Goal: Task Accomplishment & Management: Manage account settings

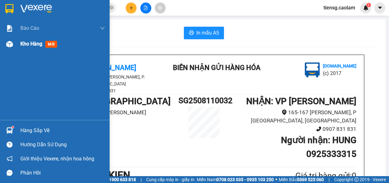
scroll to position [370, 0]
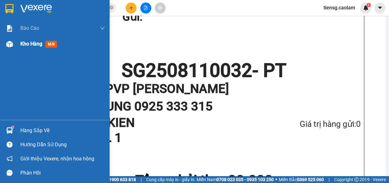
click at [34, 46] on span "Kho hàng" at bounding box center [31, 44] width 22 height 6
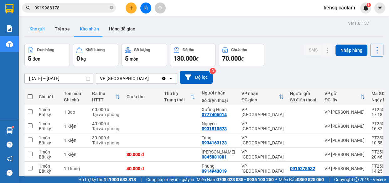
click at [38, 30] on button "Kho gửi" at bounding box center [36, 28] width 25 height 15
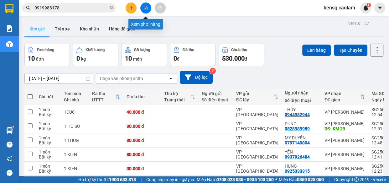
click at [145, 7] on icon "file-add" at bounding box center [146, 8] width 4 height 4
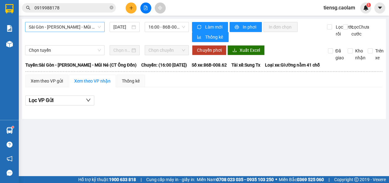
click at [94, 28] on span "Sài Gòn - [PERSON_NAME] - Mũi Né (CT Ông Đồn)" at bounding box center [65, 26] width 72 height 9
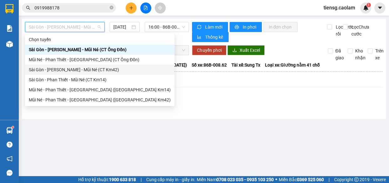
drag, startPoint x: 98, startPoint y: 69, endPoint x: 108, endPoint y: 59, distance: 14.0
click at [98, 69] on div "Sài Gòn - [PERSON_NAME] - Mũi Né (CT Km42)" at bounding box center [100, 69] width 142 height 7
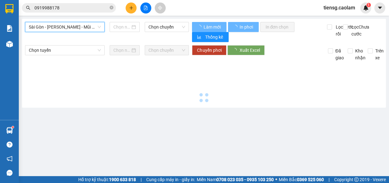
type input "[DATE]"
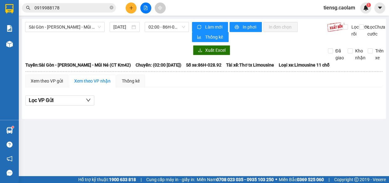
click at [84, 33] on div "Sài Gòn - Phan Thiết - Mũi Né (CT Km42) [DATE] 02:00 - 86H-028.92" at bounding box center [107, 32] width 164 height 20
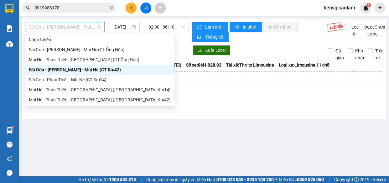
click at [87, 28] on span "Sài Gòn - [PERSON_NAME] - Mũi Né (CT Km42)" at bounding box center [65, 26] width 72 height 9
drag, startPoint x: 86, startPoint y: 99, endPoint x: 156, endPoint y: 32, distance: 96.9
click at [86, 99] on div "Mũi Né - Phan Thiết - [GEOGRAPHIC_DATA] ([GEOGRAPHIC_DATA] Km42)" at bounding box center [100, 99] width 142 height 7
type input "[DATE]"
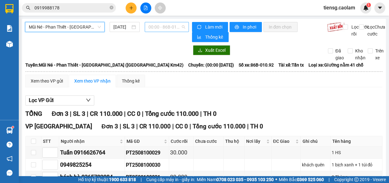
click at [169, 23] on span "00:00 - 86B-010.92" at bounding box center [167, 26] width 37 height 9
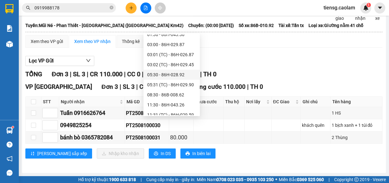
scroll to position [57, 0]
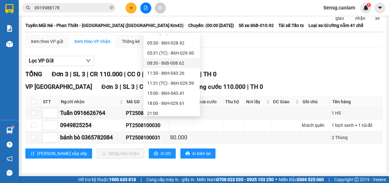
click at [162, 62] on div "08:30 - 86B-008.62" at bounding box center [171, 63] width 49 height 7
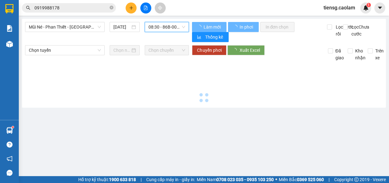
scroll to position [0, 0]
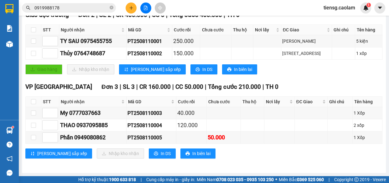
scroll to position [113, 0]
click at [35, 102] on input "checkbox" at bounding box center [33, 101] width 5 height 5
checkbox input "true"
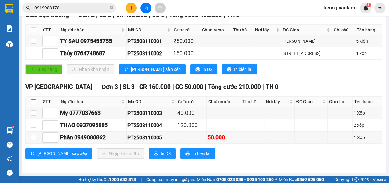
checkbox input "true"
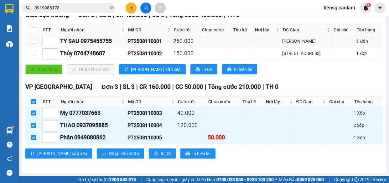
click at [32, 99] on input "checkbox" at bounding box center [33, 101] width 5 height 5
checkbox input "false"
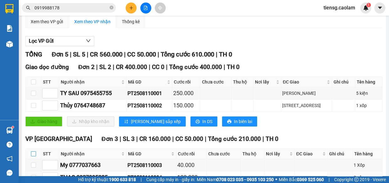
scroll to position [0, 0]
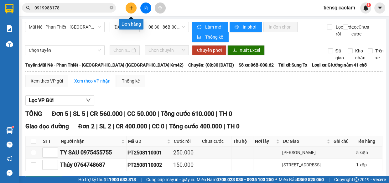
click at [130, 8] on icon "plus" at bounding box center [130, 8] width 3 height 0
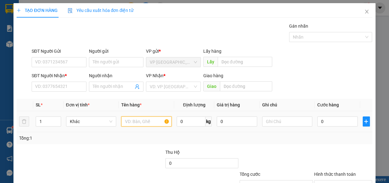
click at [146, 120] on input "text" at bounding box center [146, 121] width 50 height 10
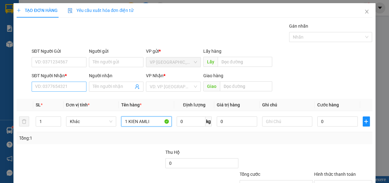
type input "1 KIEN AMLI"
click at [46, 88] on input "SĐT Người Nhận *" at bounding box center [59, 87] width 55 height 10
click at [365, 13] on icon "close" at bounding box center [367, 11] width 5 height 5
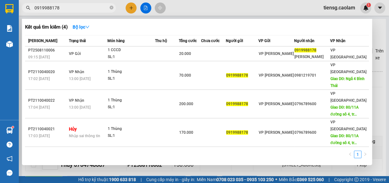
click at [71, 9] on input "0919988178" at bounding box center [71, 7] width 74 height 7
click at [148, 8] on div at bounding box center [194, 91] width 389 height 183
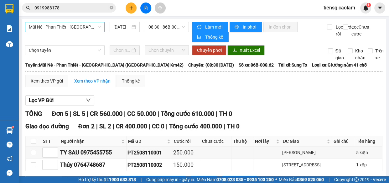
click at [91, 28] on span "Mũi Né - Phan Thiết - [GEOGRAPHIC_DATA] ([GEOGRAPHIC_DATA] Km42)" at bounding box center [65, 26] width 72 height 9
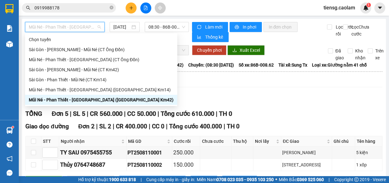
click at [100, 102] on div "Mũi Né - Phan Thiết - [GEOGRAPHIC_DATA] ([GEOGRAPHIC_DATA] Km42)" at bounding box center [101, 99] width 145 height 7
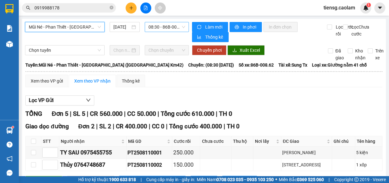
click at [171, 27] on span "08:30 - 86B-008.62" at bounding box center [167, 26] width 37 height 9
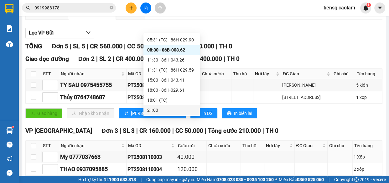
scroll to position [113, 0]
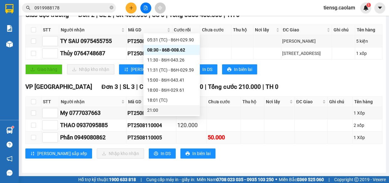
drag, startPoint x: 309, startPoint y: 139, endPoint x: 325, endPoint y: 138, distance: 15.8
click at [310, 139] on td at bounding box center [311, 137] width 33 height 12
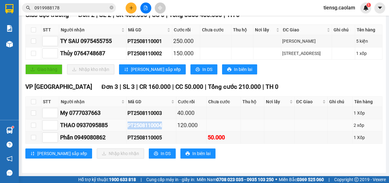
drag, startPoint x: 129, startPoint y: 124, endPoint x: 165, endPoint y: 126, distance: 35.8
click at [165, 126] on td "PT2508110004" at bounding box center [152, 125] width 50 height 12
copy div "PT2508110004"
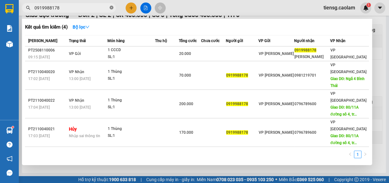
click at [112, 8] on icon "close-circle" at bounding box center [112, 8] width 4 height 4
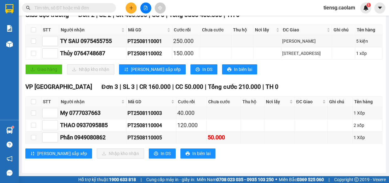
paste input "PT2508110004"
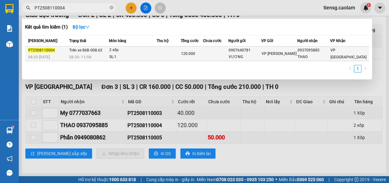
type input "PT2508110004"
click at [179, 53] on td at bounding box center [169, 53] width 24 height 15
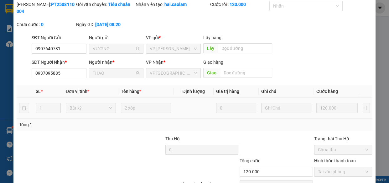
type input "0907640781"
type input "VƯƠNG"
type input "0937095885"
type input "THAO"
type input "120.000"
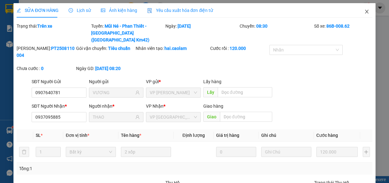
click at [365, 11] on icon "close" at bounding box center [366, 12] width 3 height 4
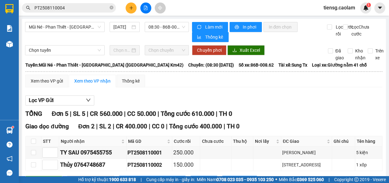
scroll to position [113, 0]
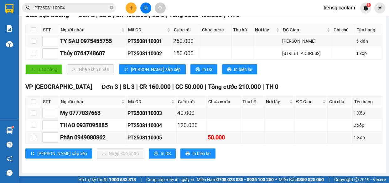
click at [30, 99] on th at bounding box center [34, 102] width 16 height 10
drag, startPoint x: 32, startPoint y: 103, endPoint x: 34, endPoint y: 106, distance: 3.2
click at [32, 103] on input "checkbox" at bounding box center [33, 101] width 5 height 5
checkbox input "true"
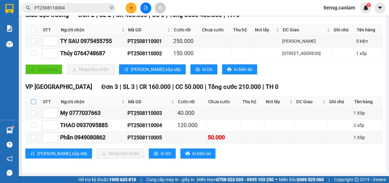
checkbox input "true"
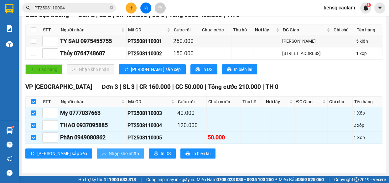
click at [98, 157] on button "Nhập kho nhận" at bounding box center [120, 153] width 47 height 10
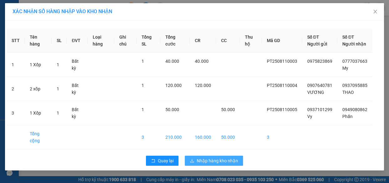
click at [224, 164] on span "Nhập hàng kho nhận" at bounding box center [217, 160] width 41 height 7
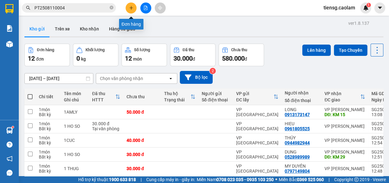
click at [129, 9] on icon "plus" at bounding box center [131, 8] width 4 height 4
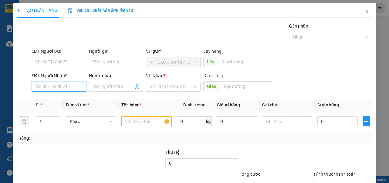
click at [65, 89] on input "SĐT Người Nhận *" at bounding box center [59, 87] width 55 height 10
type input "0399997903"
drag, startPoint x: 61, startPoint y: 100, endPoint x: 80, endPoint y: 104, distance: 19.2
click at [61, 100] on div "0399997903 - HAN" at bounding box center [58, 99] width 47 height 7
type input "HAN"
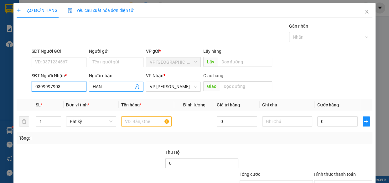
type input "0399997903"
drag, startPoint x: 119, startPoint y: 85, endPoint x: 25, endPoint y: 104, distance: 96.7
click at [37, 103] on div "Transit Pickup Surcharge Ids Transit Deliver Surcharge Ids Transit Deliver Surc…" at bounding box center [195, 121] width 356 height 197
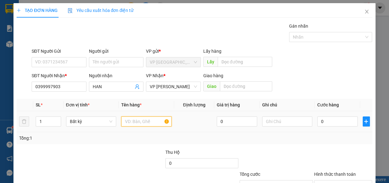
click at [142, 119] on input "text" at bounding box center [146, 121] width 50 height 10
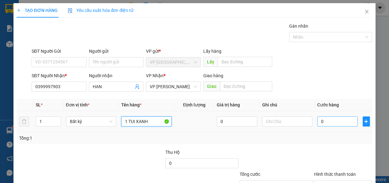
type input "1 TUI XANH"
click at [332, 119] on input "0" at bounding box center [338, 121] width 40 height 10
type input "3"
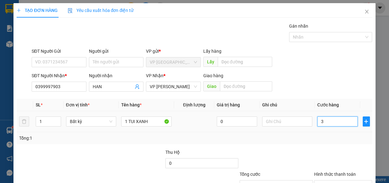
type input "30"
type input "300"
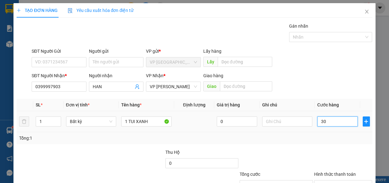
type input "300"
type input "3.000"
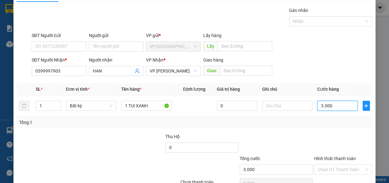
scroll to position [49, 0]
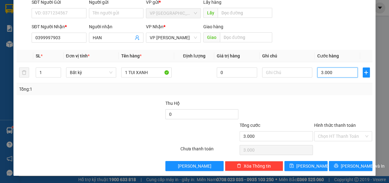
type input "30.000"
click at [342, 166] on span "[PERSON_NAME] và In" at bounding box center [363, 165] width 44 height 7
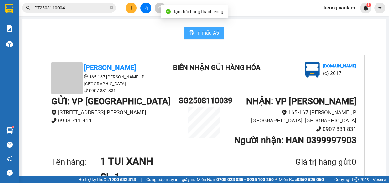
click at [197, 35] on span "In mẫu A5" at bounding box center [208, 33] width 23 height 8
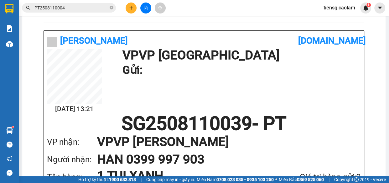
scroll to position [219, 0]
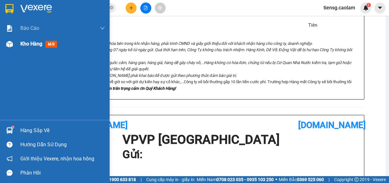
click at [21, 42] on span "Kho hàng" at bounding box center [31, 44] width 22 height 6
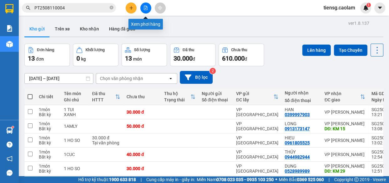
click at [144, 7] on icon "file-add" at bounding box center [146, 8] width 4 height 4
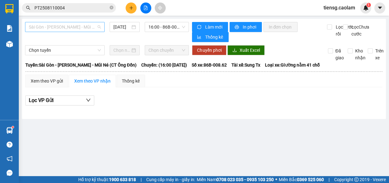
click at [88, 25] on span "Sài Gòn - [PERSON_NAME] - Mũi Né (CT Ông Đồn)" at bounding box center [65, 26] width 72 height 9
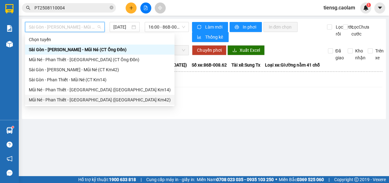
drag, startPoint x: 91, startPoint y: 80, endPoint x: 88, endPoint y: 102, distance: 22.4
click at [88, 102] on div "Chọn tuyến [GEOGRAPHIC_DATA] - [GEOGRAPHIC_DATA] - Mũi Né (CT Ông Đồn) Mũi Né -…" at bounding box center [100, 69] width 150 height 70
click at [87, 96] on div "Mũi Né - Phan Thiết - [GEOGRAPHIC_DATA] ([GEOGRAPHIC_DATA] Km42)" at bounding box center [100, 99] width 142 height 7
type input "[DATE]"
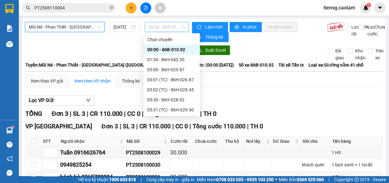
click at [172, 30] on span "00:00 - 86B-010.92" at bounding box center [167, 26] width 37 height 9
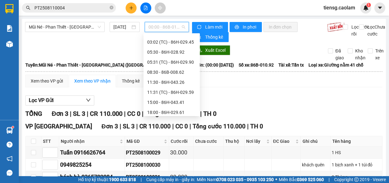
scroll to position [70, 0]
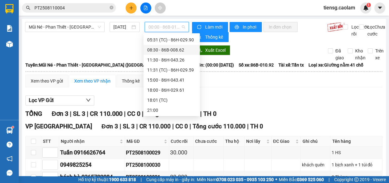
click at [156, 50] on div "08:30 - 86B-008.62" at bounding box center [171, 49] width 49 height 7
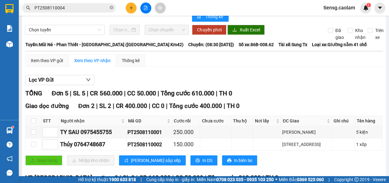
scroll to position [113, 0]
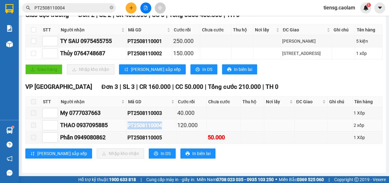
drag, startPoint x: 129, startPoint y: 125, endPoint x: 166, endPoint y: 129, distance: 36.5
click at [166, 129] on div "PT2508110004" at bounding box center [151, 125] width 47 height 8
copy div "PT2508110004"
drag, startPoint x: 111, startPoint y: 7, endPoint x: 96, endPoint y: 8, distance: 15.4
click at [111, 7] on icon "close-circle" at bounding box center [112, 8] width 4 height 4
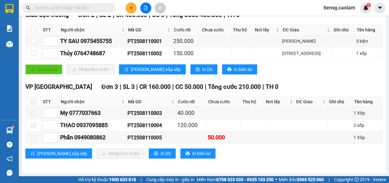
paste input "PT2508110004"
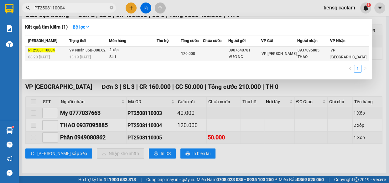
type input "PT2508110004"
click at [146, 50] on div "2 xốp" at bounding box center [132, 50] width 47 height 7
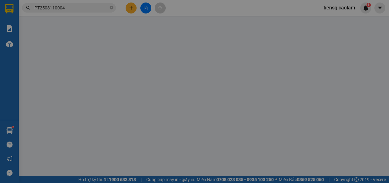
type input "0907640781"
type input "VƯƠNG"
type input "0937095885"
type input "THAO"
type input "120.000"
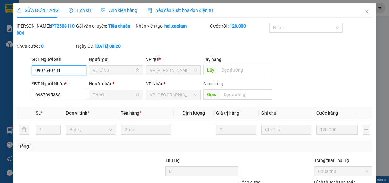
scroll to position [54, 0]
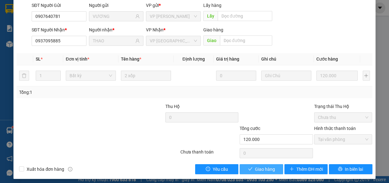
click at [263, 169] on span "Giao hàng" at bounding box center [265, 169] width 20 height 7
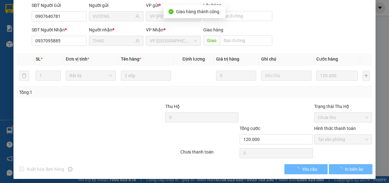
scroll to position [7, 0]
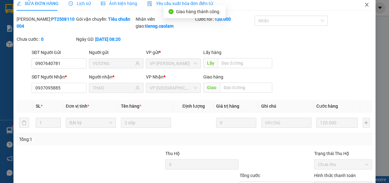
click at [365, 4] on icon "close" at bounding box center [367, 4] width 5 height 5
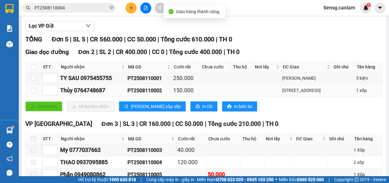
scroll to position [113, 0]
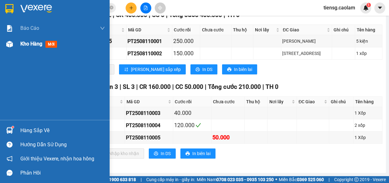
click at [13, 43] on img at bounding box center [9, 44] width 7 height 7
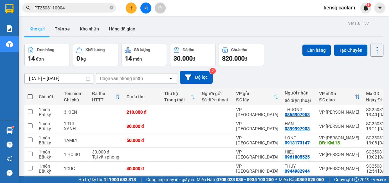
click at [30, 96] on span at bounding box center [30, 96] width 5 height 5
click at [30, 93] on input "checkbox" at bounding box center [30, 93] width 0 height 0
checkbox input "true"
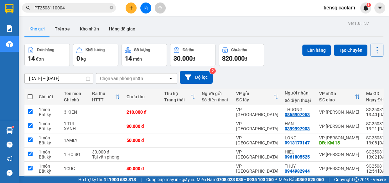
checkbox input "true"
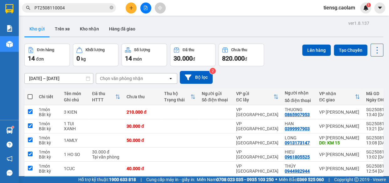
checkbox input "true"
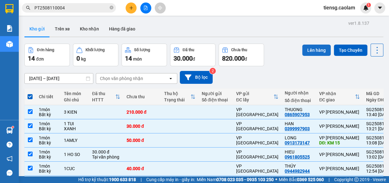
click at [318, 50] on button "Lên hàng" at bounding box center [317, 50] width 29 height 11
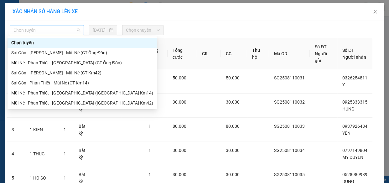
click at [44, 29] on span "Chọn tuyến" at bounding box center [46, 29] width 67 height 9
click at [74, 75] on div "Sài Gòn - [PERSON_NAME] - Mũi Né (CT Km42)" at bounding box center [82, 72] width 142 height 7
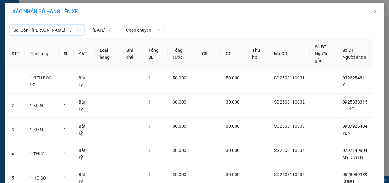
click at [150, 32] on span "Chọn chuyến" at bounding box center [143, 29] width 34 height 9
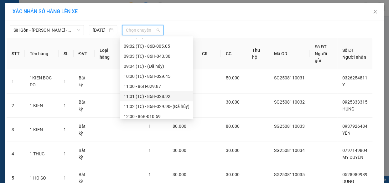
scroll to position [150, 0]
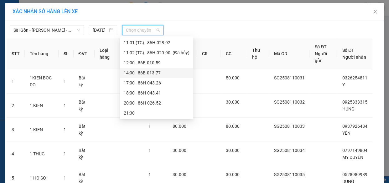
click at [145, 72] on div "14:00 - 86B-013.77" at bounding box center [157, 72] width 66 height 7
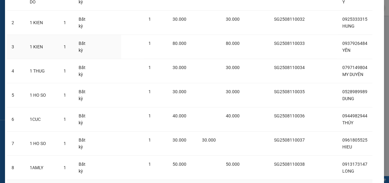
scroll to position [177, 0]
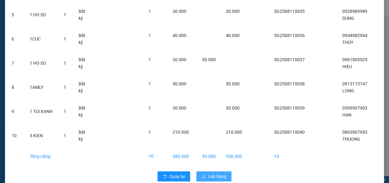
click at [208, 173] on span "Lên hàng" at bounding box center [217, 176] width 18 height 7
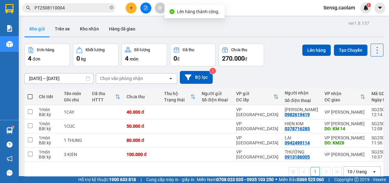
click at [28, 96] on span at bounding box center [30, 96] width 5 height 5
click at [30, 93] on input "checkbox" at bounding box center [30, 93] width 0 height 0
checkbox input "true"
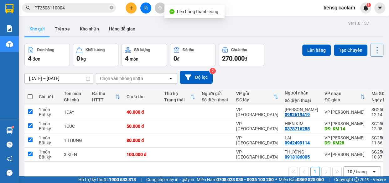
checkbox input "true"
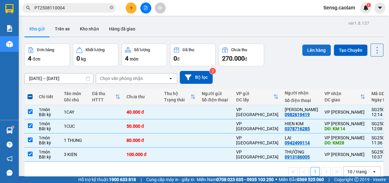
click at [313, 45] on button "Lên hàng" at bounding box center [317, 50] width 29 height 11
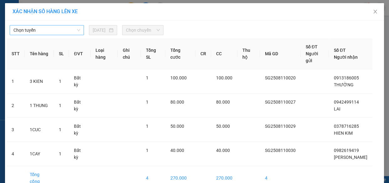
click at [69, 31] on span "Chọn tuyến" at bounding box center [46, 29] width 67 height 9
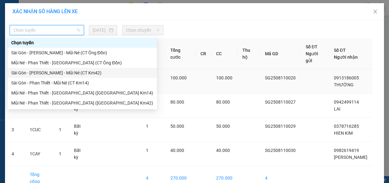
drag, startPoint x: 66, startPoint y: 74, endPoint x: 71, endPoint y: 71, distance: 6.1
click at [66, 74] on div "Sài Gòn - [PERSON_NAME] - Mũi Né (CT Km42)" at bounding box center [82, 72] width 142 height 7
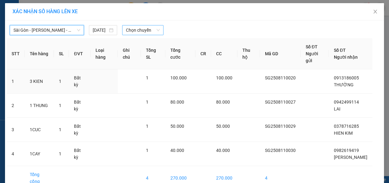
click at [154, 29] on span "Chọn chuyến" at bounding box center [143, 29] width 34 height 9
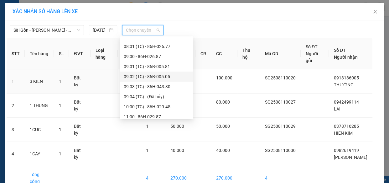
scroll to position [142, 0]
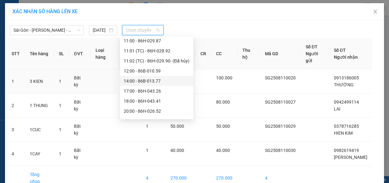
click at [144, 82] on div "14:00 - 86B-013.77" at bounding box center [157, 80] width 66 height 7
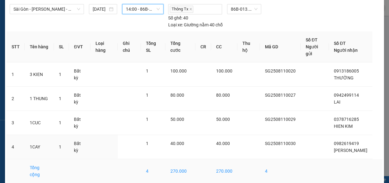
scroll to position [25, 0]
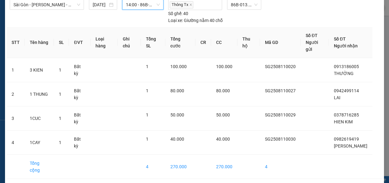
drag, startPoint x: 214, startPoint y: 166, endPoint x: 210, endPoint y: 162, distance: 5.1
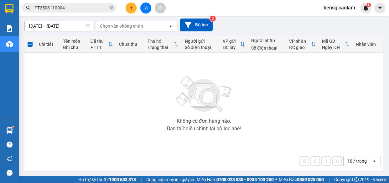
scroll to position [53, 0]
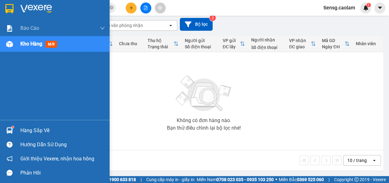
click at [30, 40] on div "Kho hàng mới" at bounding box center [39, 44] width 39 height 8
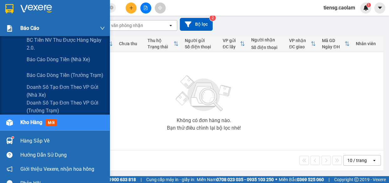
click at [24, 27] on span "Báo cáo" at bounding box center [29, 28] width 19 height 8
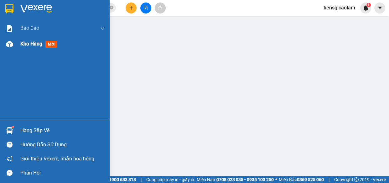
click at [22, 41] on span "Kho hàng" at bounding box center [31, 44] width 22 height 6
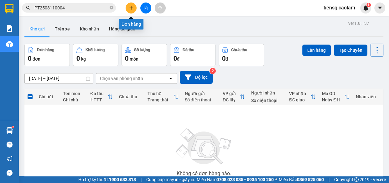
click at [132, 9] on icon "plus" at bounding box center [131, 8] width 4 height 4
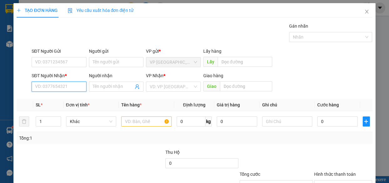
paste input "0936414662"
type input "0936414662"
click at [112, 85] on input "Người nhận" at bounding box center [113, 86] width 41 height 7
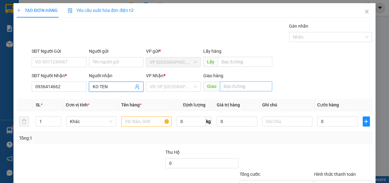
type input "KO TEN"
click at [251, 88] on input "text" at bounding box center [246, 86] width 52 height 10
type input "KM 24"
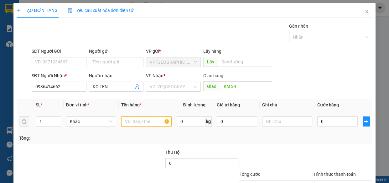
click at [130, 120] on input "text" at bounding box center [146, 121] width 50 height 10
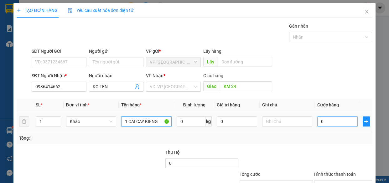
type input "1 CAI CAY KIENG"
click at [330, 119] on input "0" at bounding box center [338, 121] width 40 height 10
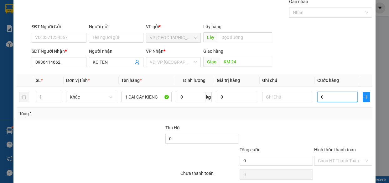
scroll to position [49, 0]
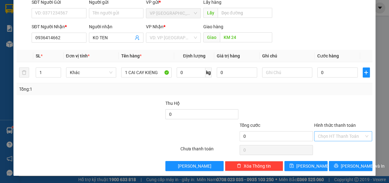
click at [338, 137] on input "Hình thức thanh toán" at bounding box center [341, 135] width 46 height 9
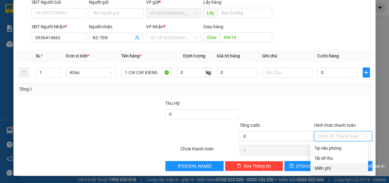
click at [328, 169] on div "Miễn phí" at bounding box center [339, 168] width 50 height 7
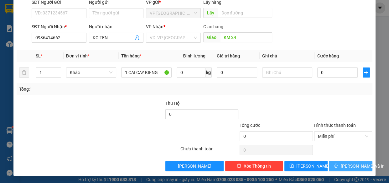
click at [345, 167] on span "[PERSON_NAME] và In" at bounding box center [363, 165] width 44 height 7
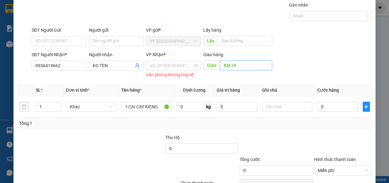
scroll to position [0, 0]
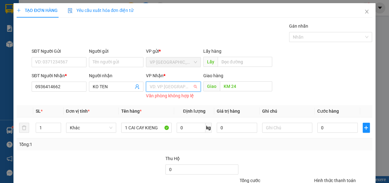
drag, startPoint x: 161, startPoint y: 87, endPoint x: 171, endPoint y: 110, distance: 24.7
click at [161, 87] on input "search" at bounding box center [171, 86] width 43 height 9
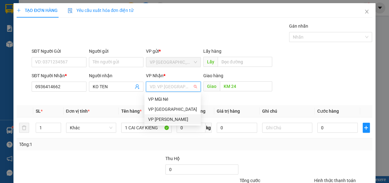
click at [171, 122] on div "VP [PERSON_NAME]" at bounding box center [172, 119] width 49 height 7
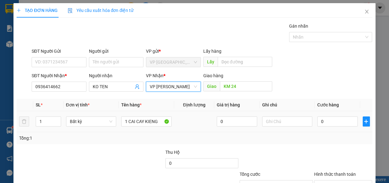
scroll to position [49, 0]
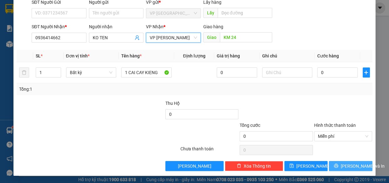
click at [357, 164] on span "[PERSON_NAME] và In" at bounding box center [363, 165] width 44 height 7
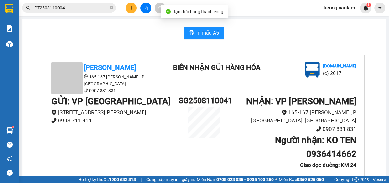
click at [199, 29] on span "In mẫu A5" at bounding box center [208, 33] width 23 height 8
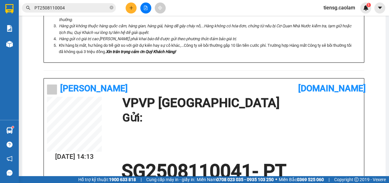
scroll to position [256, 0]
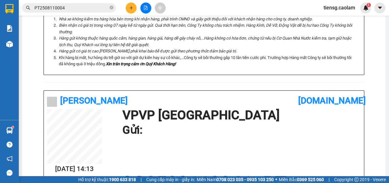
click at [143, 8] on button at bounding box center [145, 8] width 11 height 11
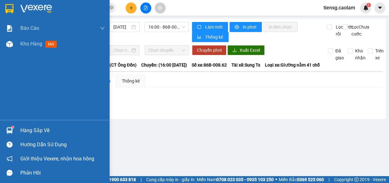
drag, startPoint x: 24, startPoint y: 45, endPoint x: 106, endPoint y: 57, distance: 83.3
click at [24, 45] on span "Kho hàng" at bounding box center [31, 44] width 22 height 6
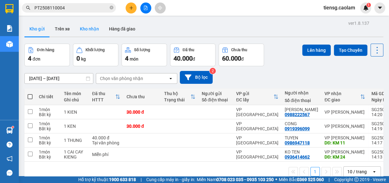
click at [85, 29] on button "Kho nhận" at bounding box center [89, 28] width 29 height 15
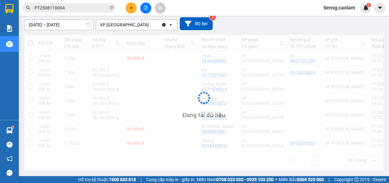
scroll to position [55, 0]
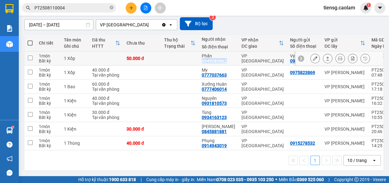
drag, startPoint x: 202, startPoint y: 60, endPoint x: 227, endPoint y: 60, distance: 24.8
click at [227, 60] on div "Phấn 0949080862" at bounding box center [219, 58] width 34 height 10
checkbox input "true"
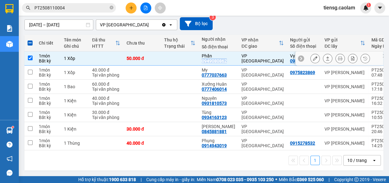
copy div "0949080862"
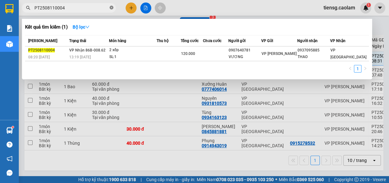
click at [113, 8] on icon "close-circle" at bounding box center [112, 8] width 4 height 4
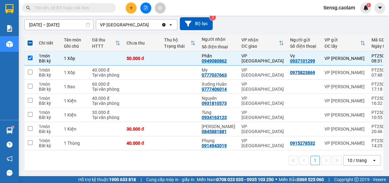
paste input "0949080862"
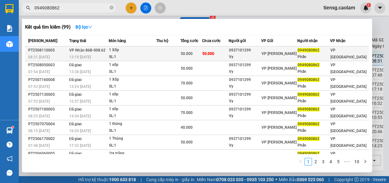
type input "0949080862"
click at [152, 51] on div "1 Xốp" at bounding box center [132, 50] width 47 height 7
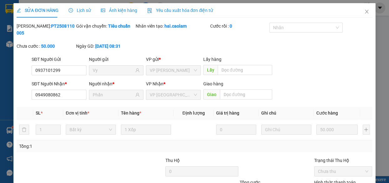
type input "0937101299"
type input "Vy"
type input "0949080862"
type input "Phấn"
type input "50.000"
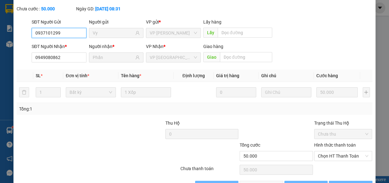
scroll to position [57, 0]
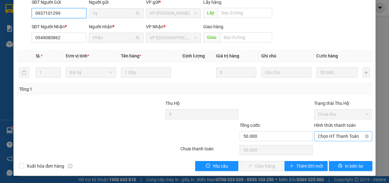
click at [335, 135] on span "Chọn HT Thanh Toán" at bounding box center [343, 135] width 51 height 9
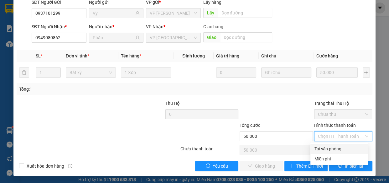
click at [326, 145] on div "Tại văn phòng" at bounding box center [339, 148] width 50 height 7
type input "0"
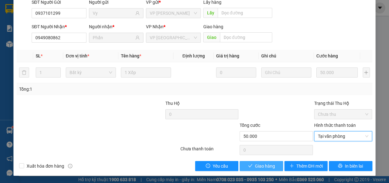
click at [261, 165] on span "Giao hàng" at bounding box center [265, 165] width 20 height 7
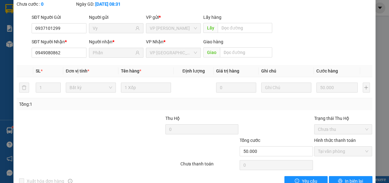
scroll to position [0, 0]
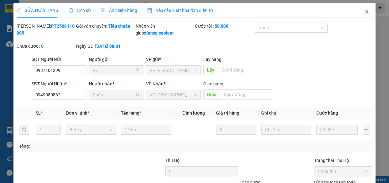
click at [365, 13] on icon "close" at bounding box center [366, 12] width 3 height 4
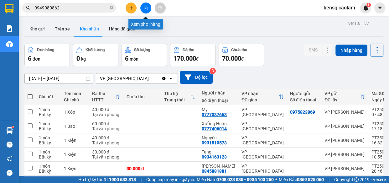
click at [150, 6] on button at bounding box center [145, 8] width 11 height 11
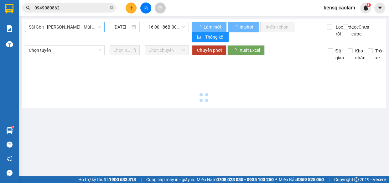
click at [64, 27] on span "Sài Gòn - [PERSON_NAME] - Mũi Né (CT Ông Đồn)" at bounding box center [65, 26] width 72 height 9
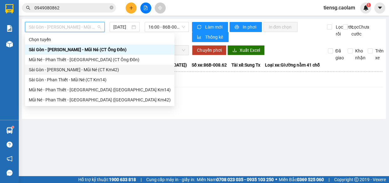
click at [78, 71] on div "Sài Gòn - [PERSON_NAME] - Mũi Né (CT Km42)" at bounding box center [100, 69] width 142 height 7
type input "[DATE]"
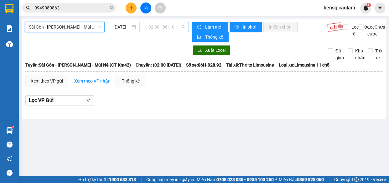
click at [161, 28] on span "02:00 - 86H-028.92" at bounding box center [167, 26] width 37 height 9
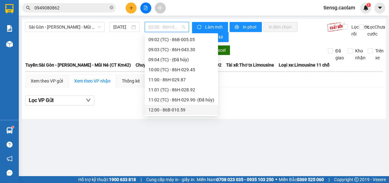
scroll to position [114, 0]
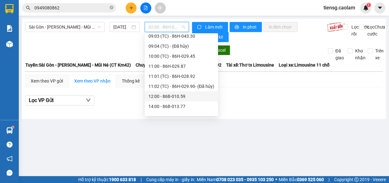
click at [163, 97] on div "12:00 - 86B-010.59" at bounding box center [182, 96] width 66 height 7
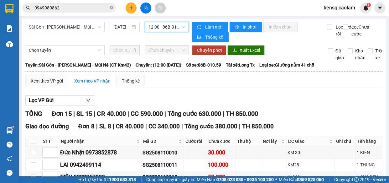
click at [163, 28] on span "12:00 - 86B-010.59" at bounding box center [167, 26] width 37 height 9
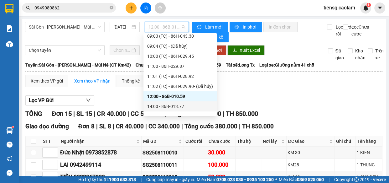
click at [161, 105] on div "14:00 - 86B-013.77" at bounding box center [180, 106] width 66 height 7
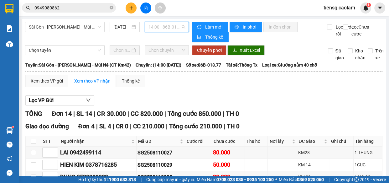
click at [163, 28] on span "14:00 - 86B-013.77" at bounding box center [167, 26] width 37 height 9
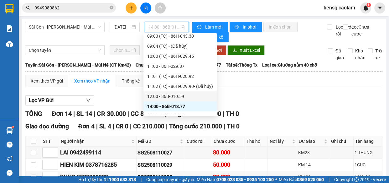
click at [154, 95] on div "12:00 - 86B-010.59" at bounding box center [180, 96] width 66 height 7
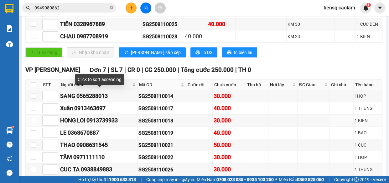
scroll to position [234, 0]
